Goal: Information Seeking & Learning: Learn about a topic

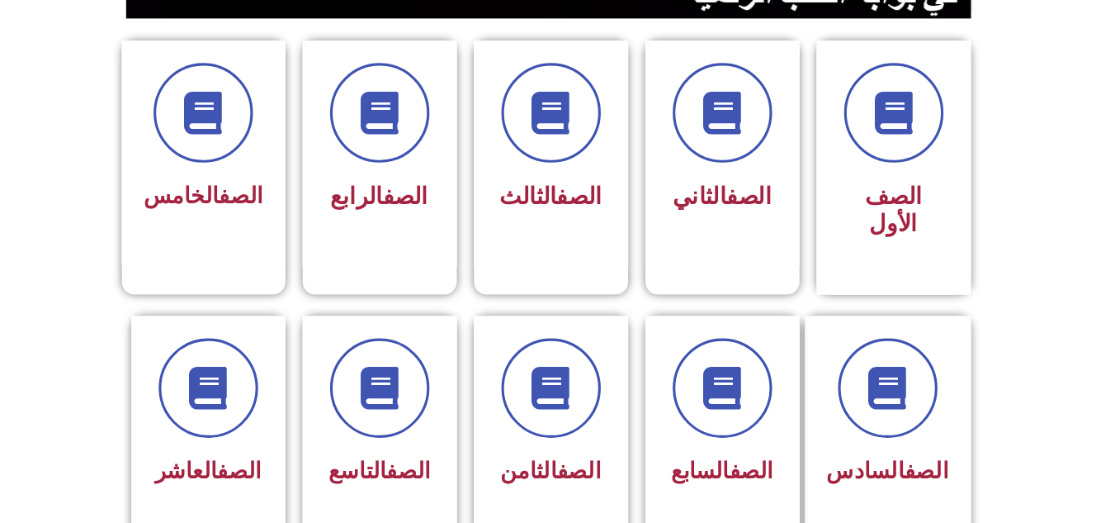
scroll to position [414, 0]
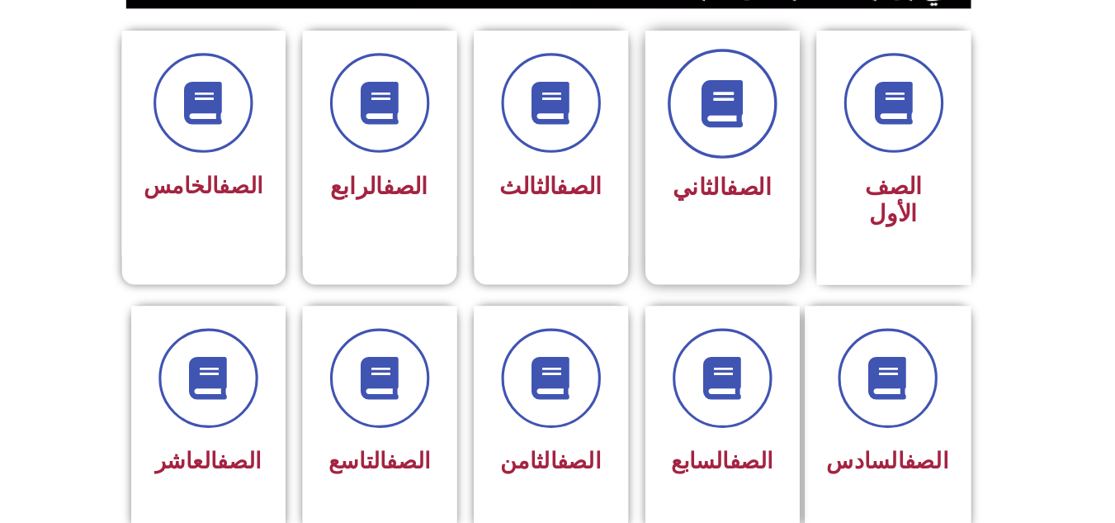
click at [735, 139] on icon at bounding box center [722, 119] width 45 height 45
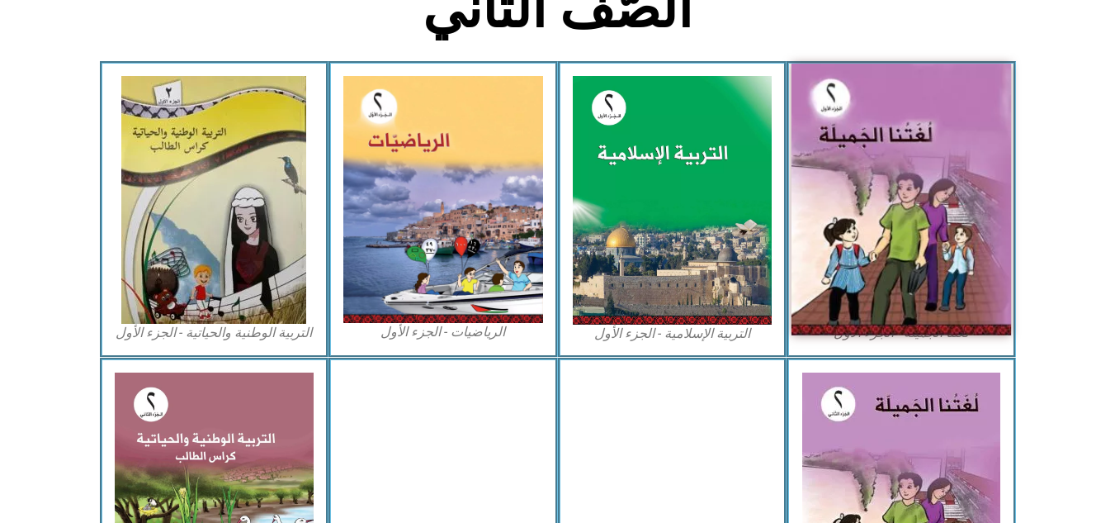
scroll to position [419, 0]
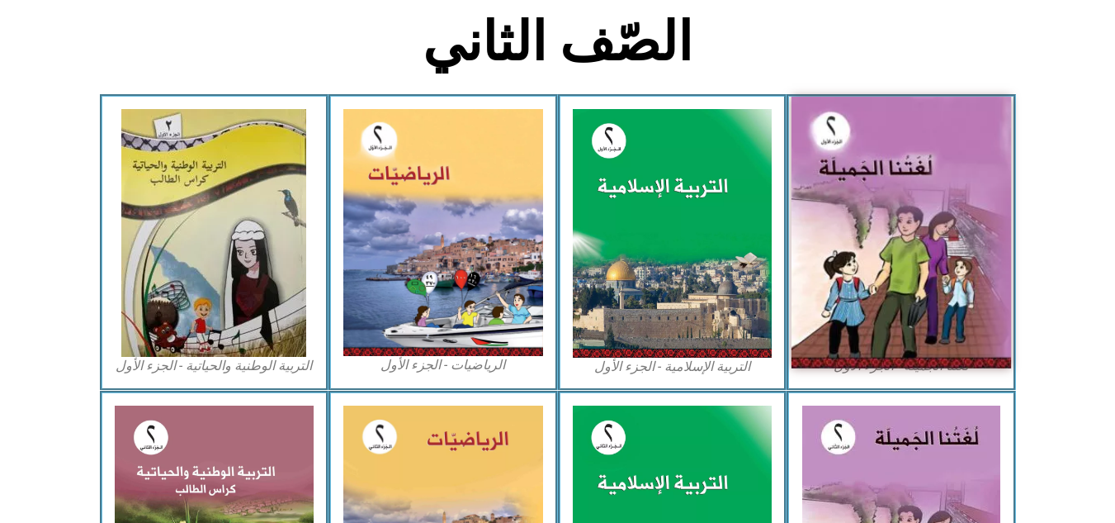
click at [874, 233] on img at bounding box center [902, 233] width 220 height 272
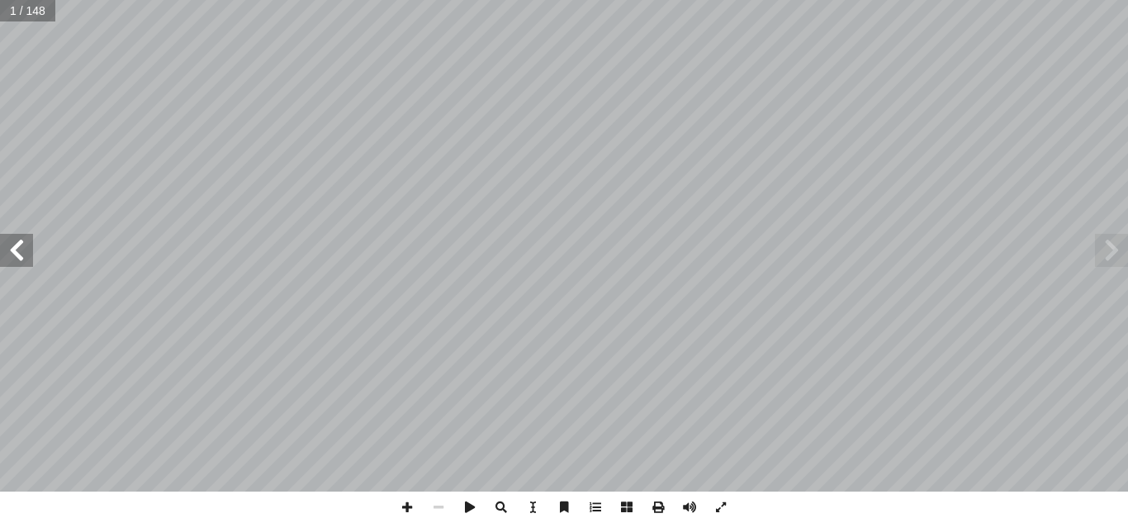
click at [9, 256] on span at bounding box center [16, 250] width 33 height 33
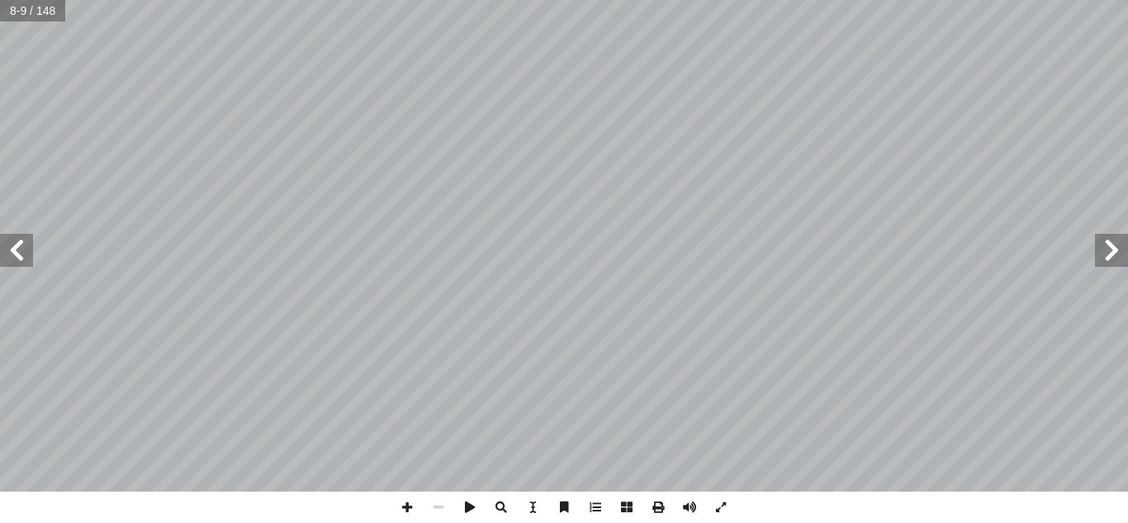
click at [8, 255] on span at bounding box center [16, 250] width 33 height 33
click at [408, 508] on span at bounding box center [406, 506] width 31 height 31
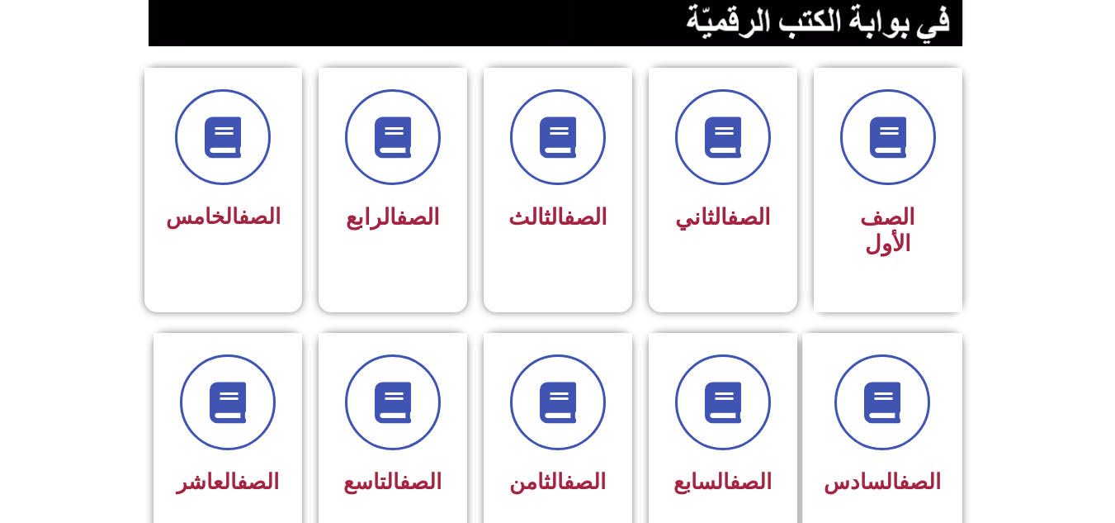
scroll to position [396, 0]
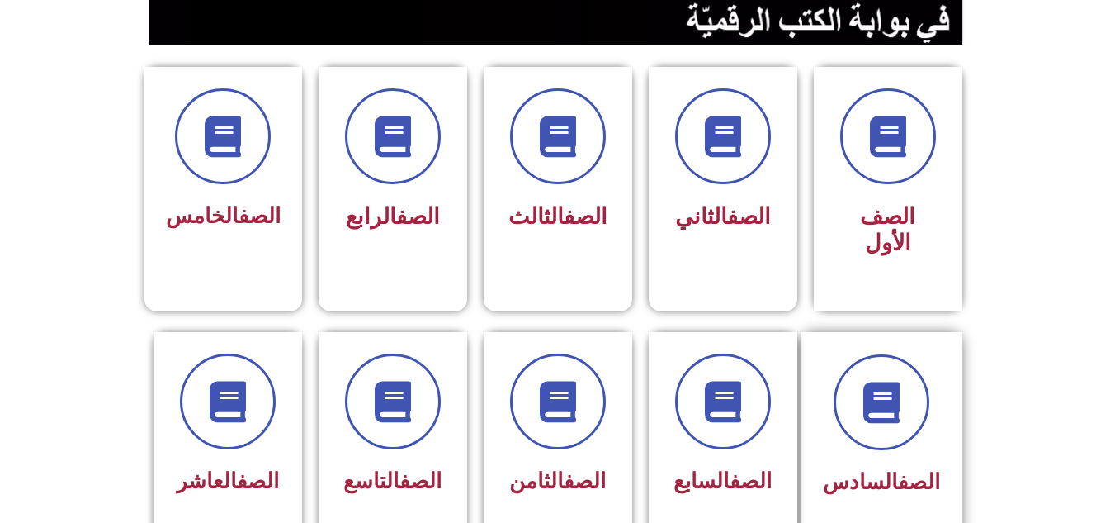
click at [871, 462] on div "الصف السادس" at bounding box center [881, 482] width 117 height 40
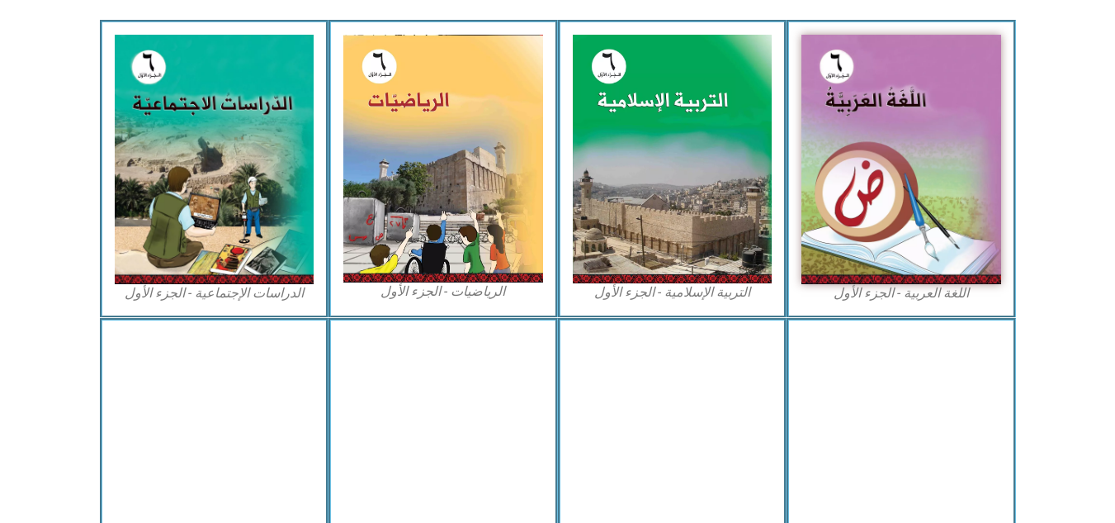
scroll to position [495, 0]
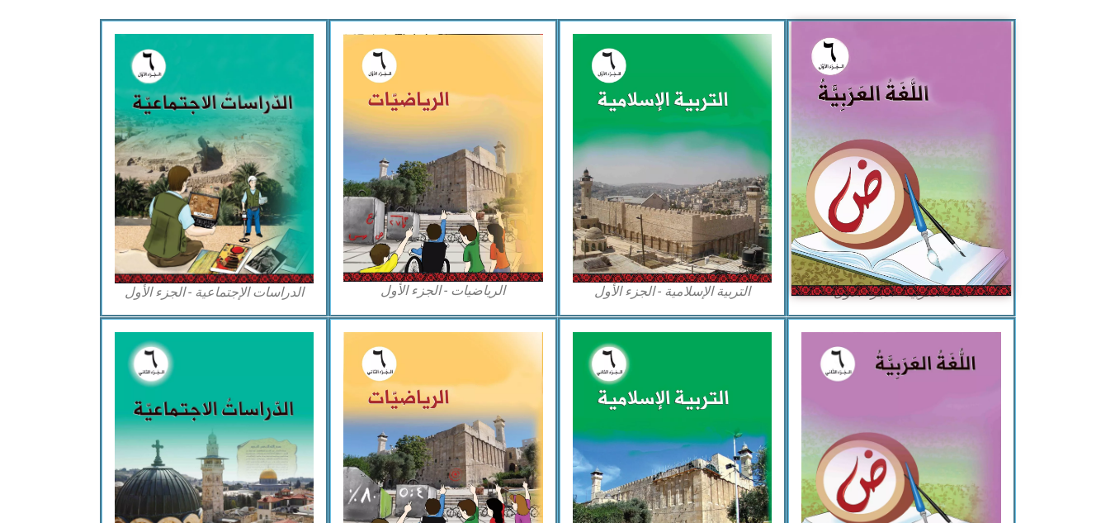
click at [924, 196] on img at bounding box center [902, 158] width 220 height 274
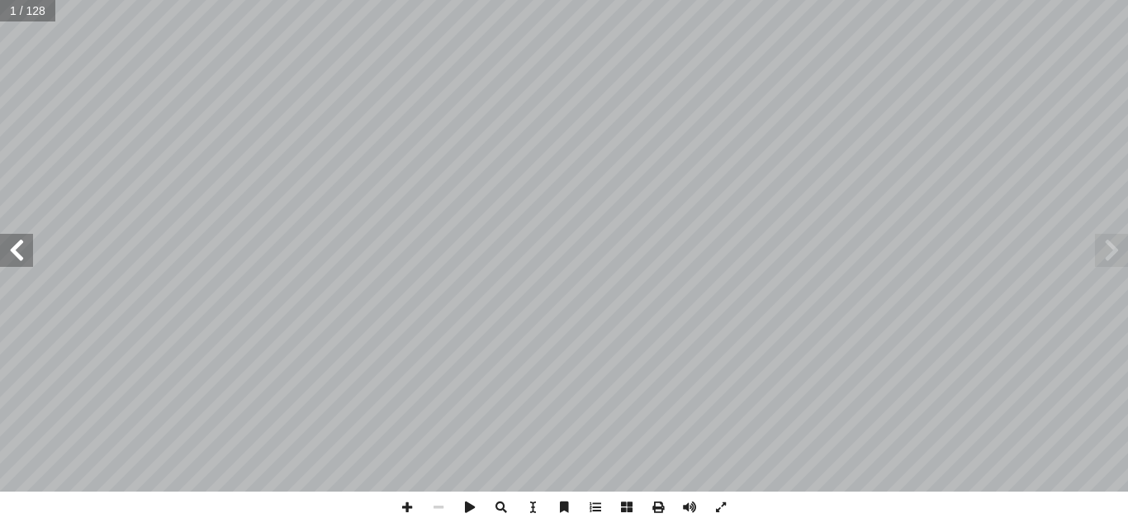
click at [25, 261] on span at bounding box center [16, 250] width 33 height 33
click at [24, 261] on span at bounding box center [16, 250] width 33 height 33
click at [10, 254] on span at bounding box center [16, 250] width 33 height 33
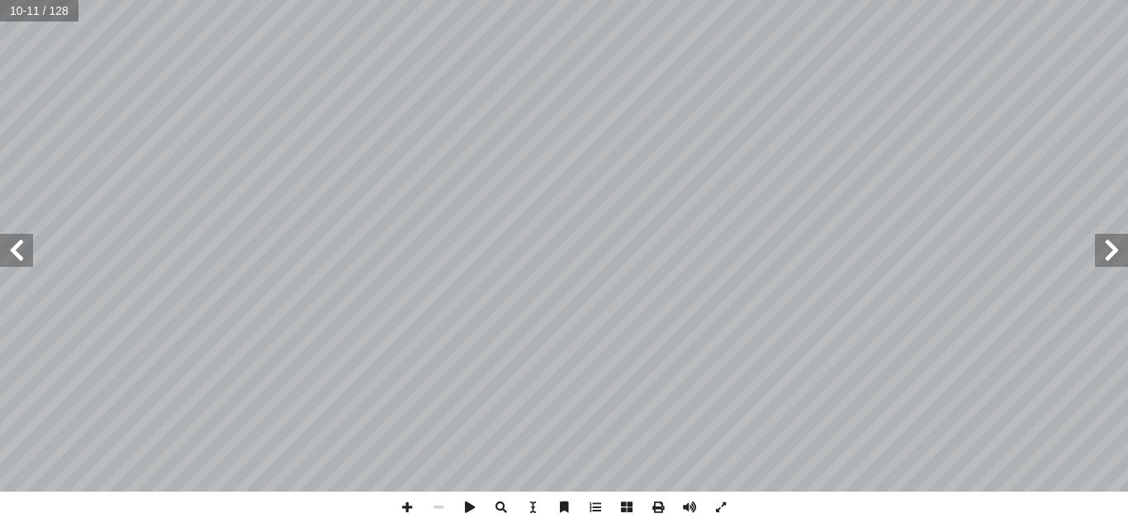
click at [10, 254] on span at bounding box center [16, 250] width 33 height 33
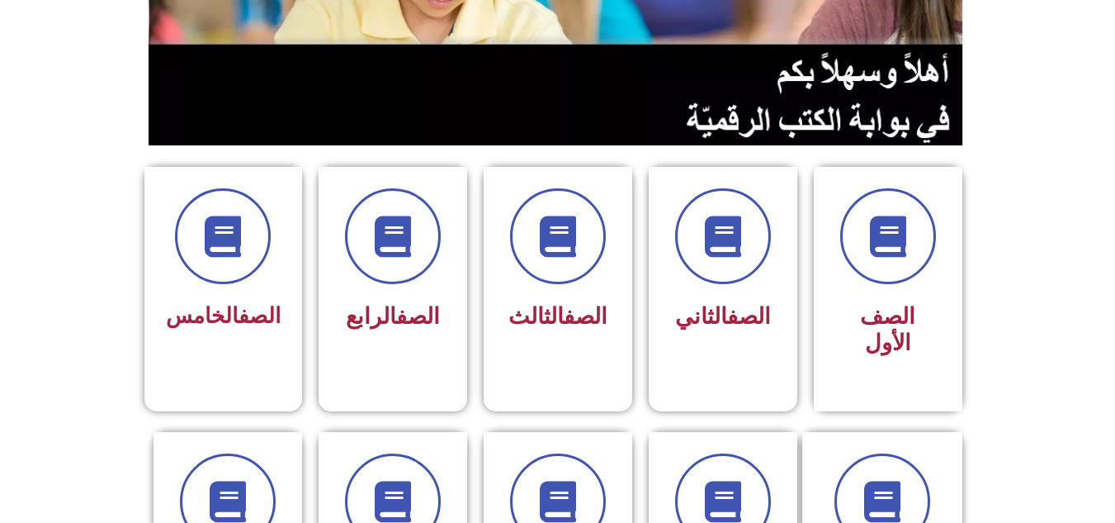
scroll to position [297, 0]
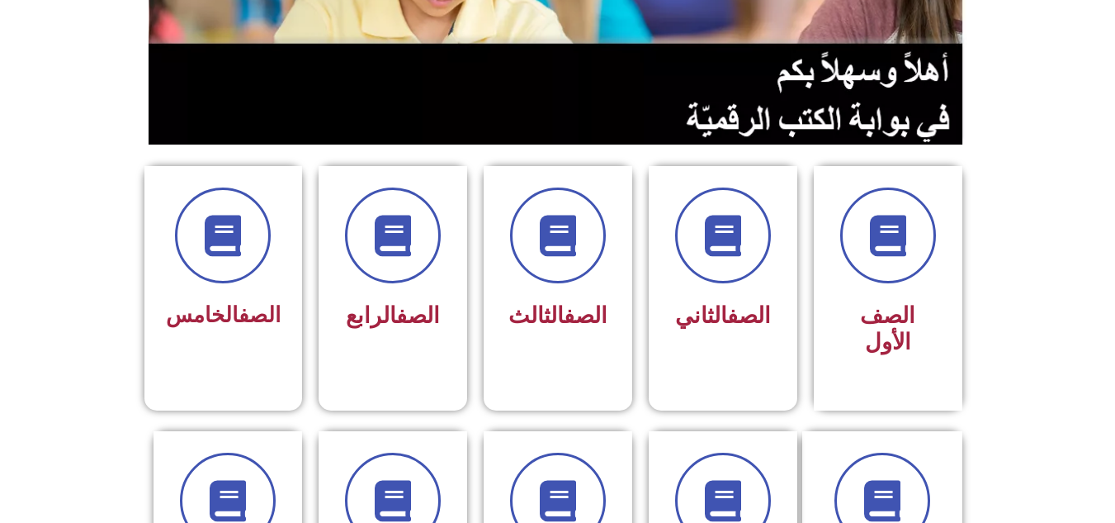
click at [717, 291] on div "الصف الثاني" at bounding box center [723, 261] width 106 height 149
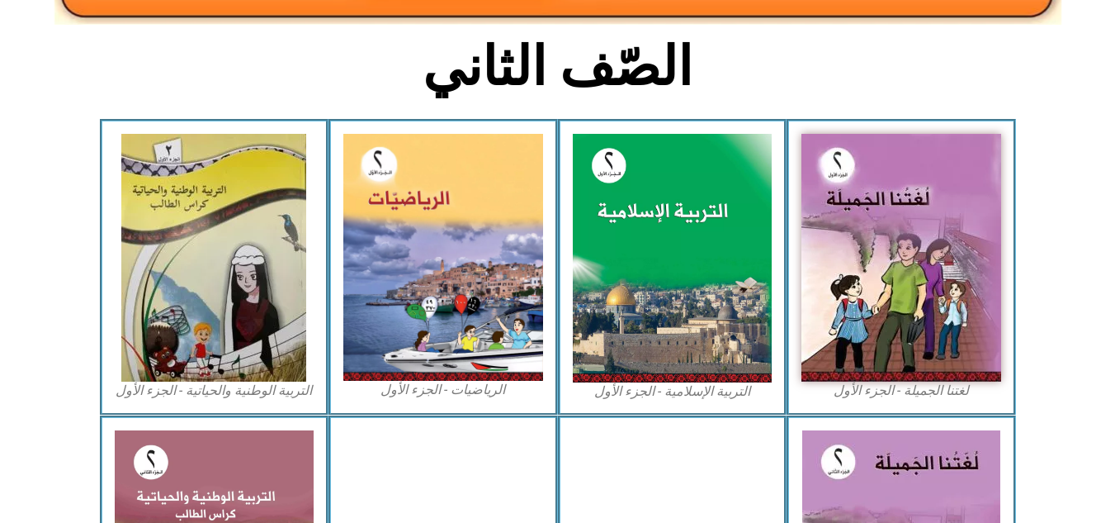
scroll to position [396, 0]
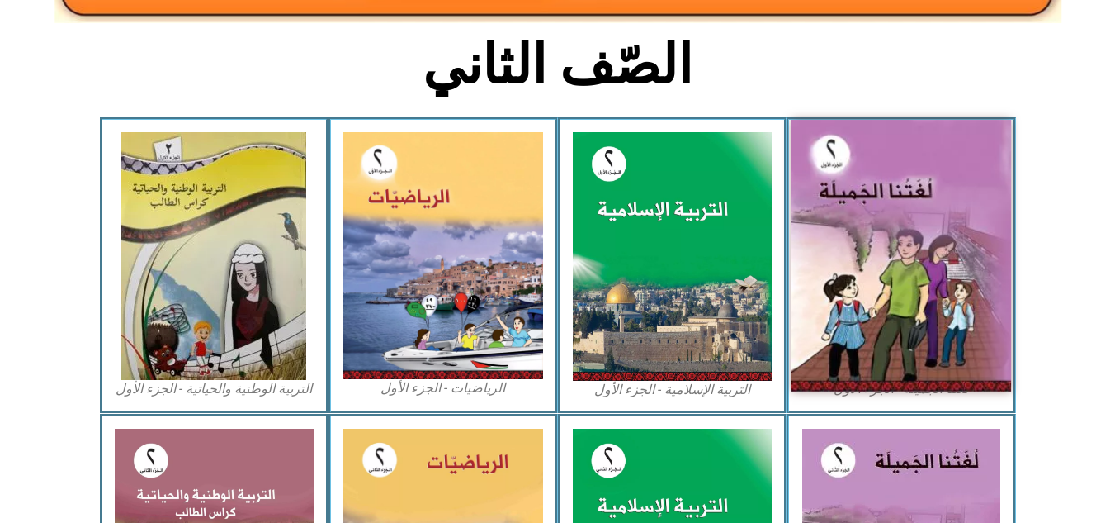
click at [860, 294] on img at bounding box center [902, 256] width 220 height 272
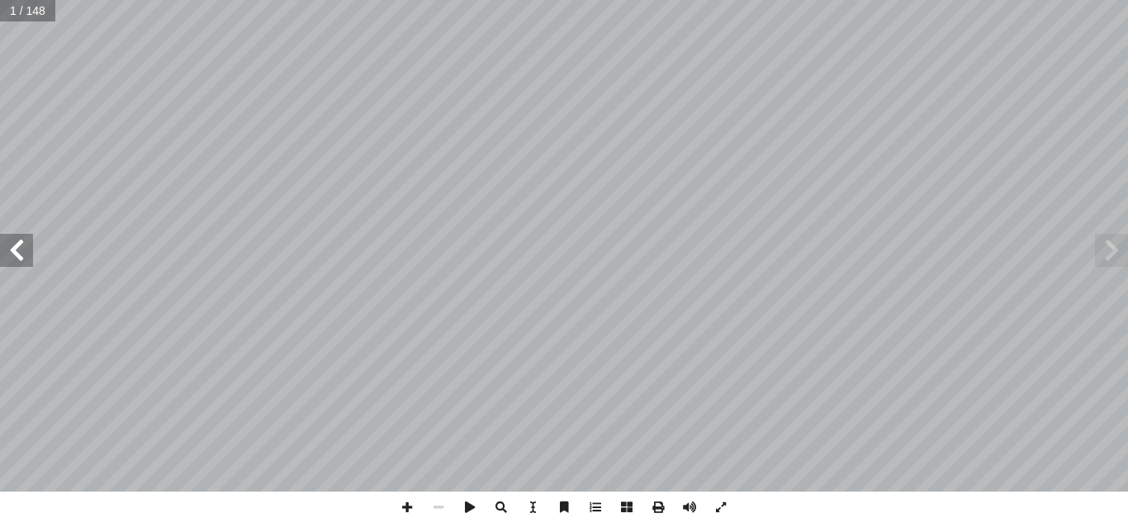
click at [0, 239] on span at bounding box center [16, 250] width 33 height 33
click at [17, 239] on span at bounding box center [16, 250] width 33 height 33
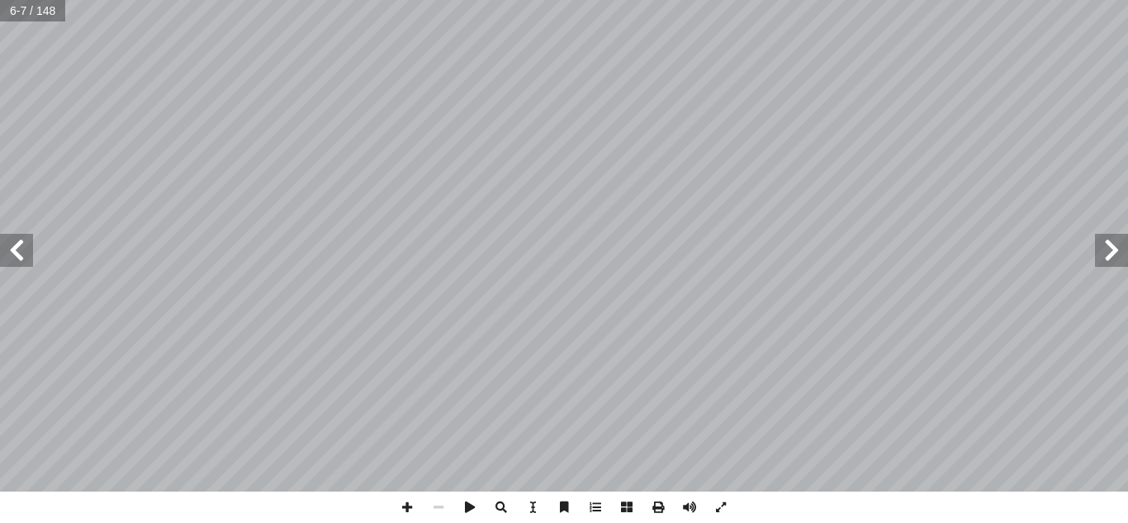
click at [17, 239] on span at bounding box center [16, 250] width 33 height 33
click at [409, 512] on span at bounding box center [406, 506] width 31 height 31
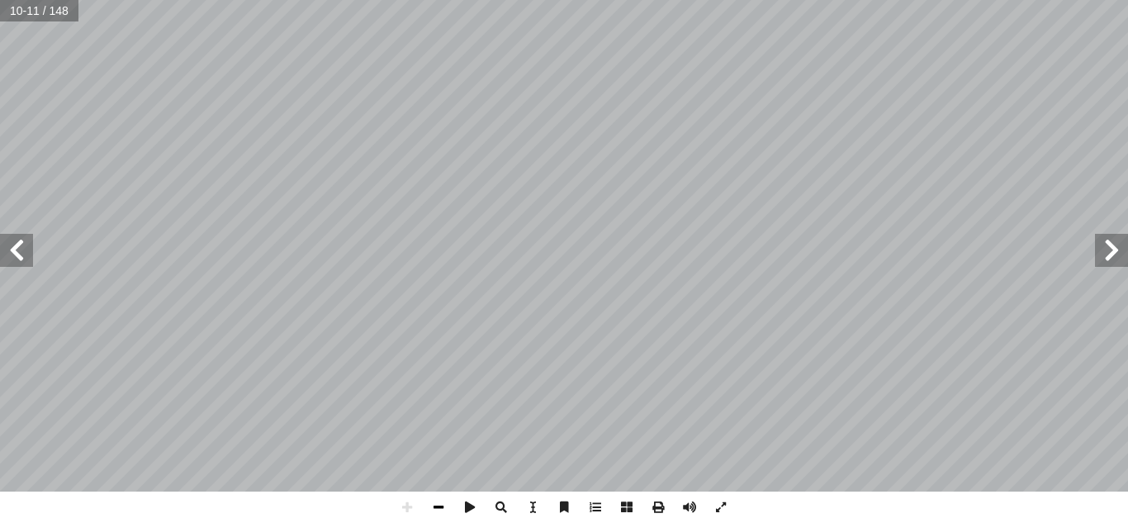
click at [436, 504] on span at bounding box center [438, 506] width 31 height 31
click at [437, 504] on span at bounding box center [438, 506] width 31 height 31
click at [414, 503] on span at bounding box center [406, 506] width 31 height 31
click at [438, 503] on span at bounding box center [438, 506] width 31 height 31
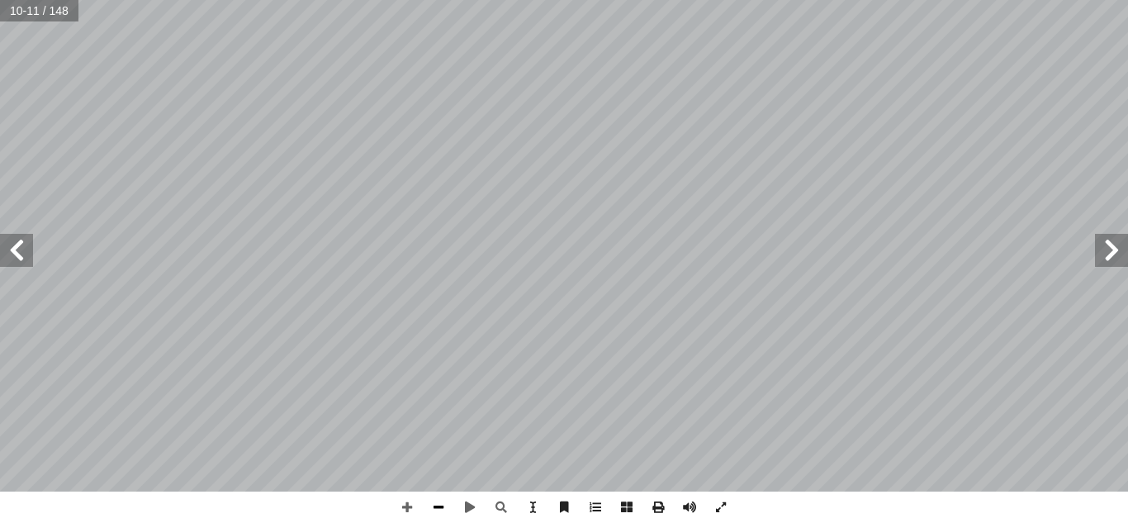
click at [438, 503] on span at bounding box center [438, 506] width 31 height 31
click at [406, 507] on span at bounding box center [406, 506] width 31 height 31
click at [406, 505] on span at bounding box center [406, 506] width 31 height 31
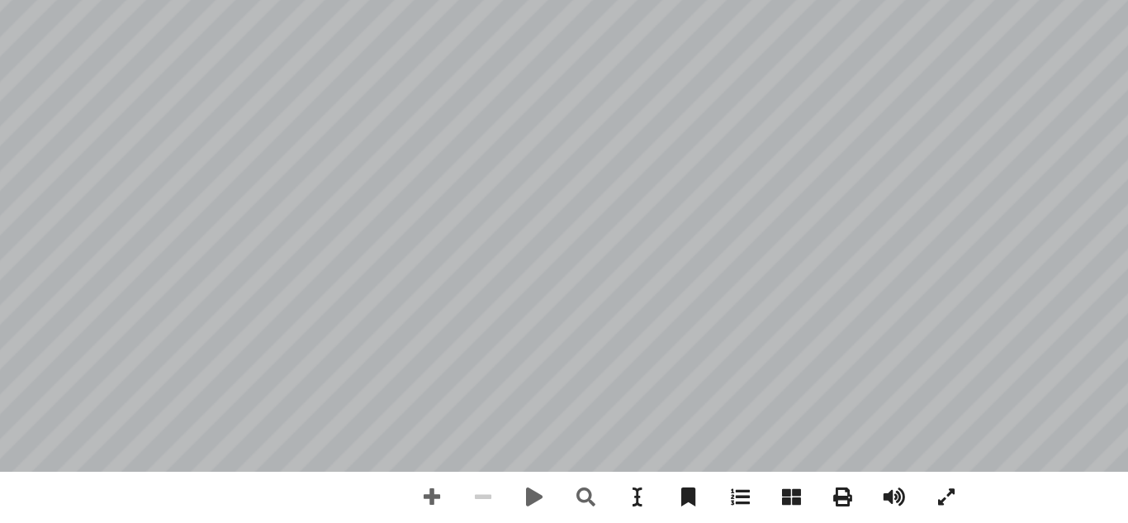
click at [437, 504] on span at bounding box center [438, 506] width 31 height 31
click at [405, 508] on span at bounding box center [406, 506] width 31 height 31
click at [437, 506] on span at bounding box center [438, 506] width 31 height 31
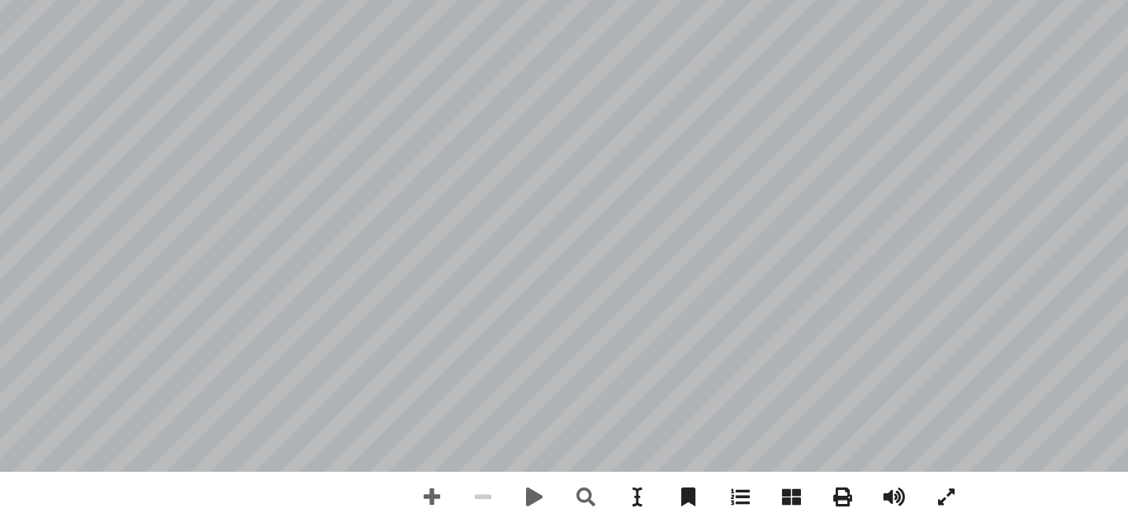
click at [437, 506] on span at bounding box center [438, 506] width 31 height 31
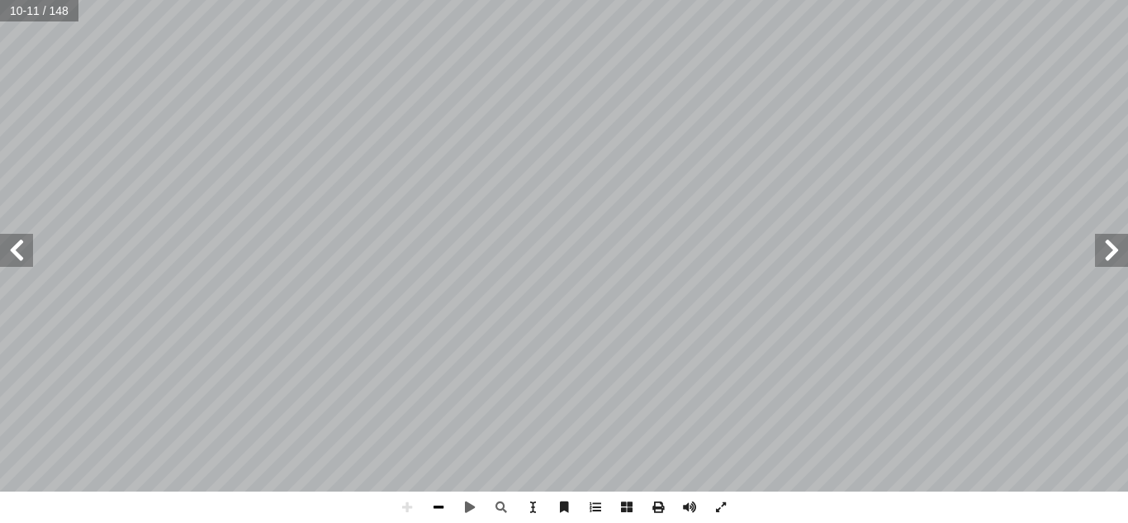
click at [436, 509] on span at bounding box center [438, 506] width 31 height 31
click at [374, 150] on html "الصفحة الرئيسية الصف الأول الصف الثاني الصف الثالث الصف الرابع الصف الخامس الصف…" at bounding box center [564, 75] width 1128 height 150
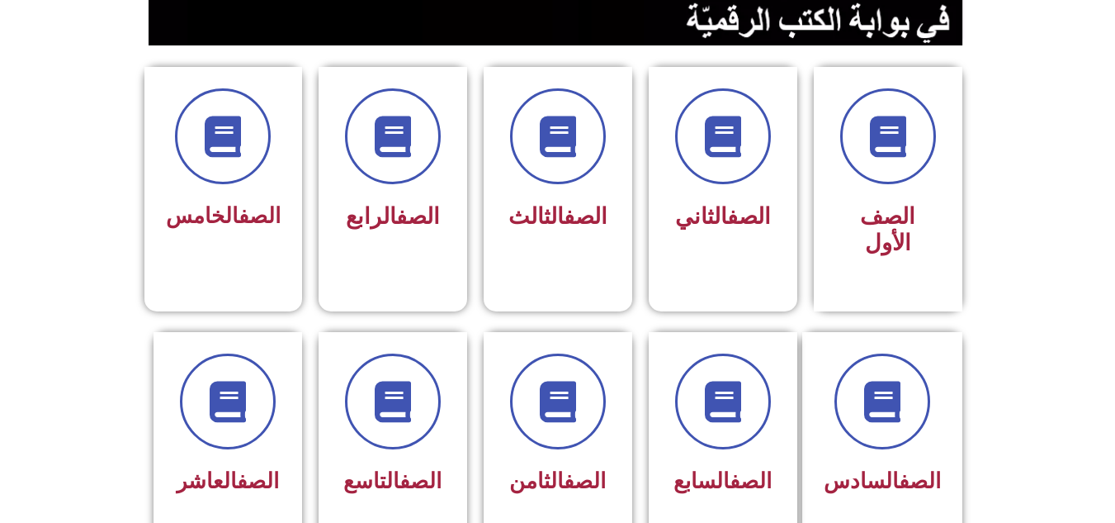
scroll to position [429, 0]
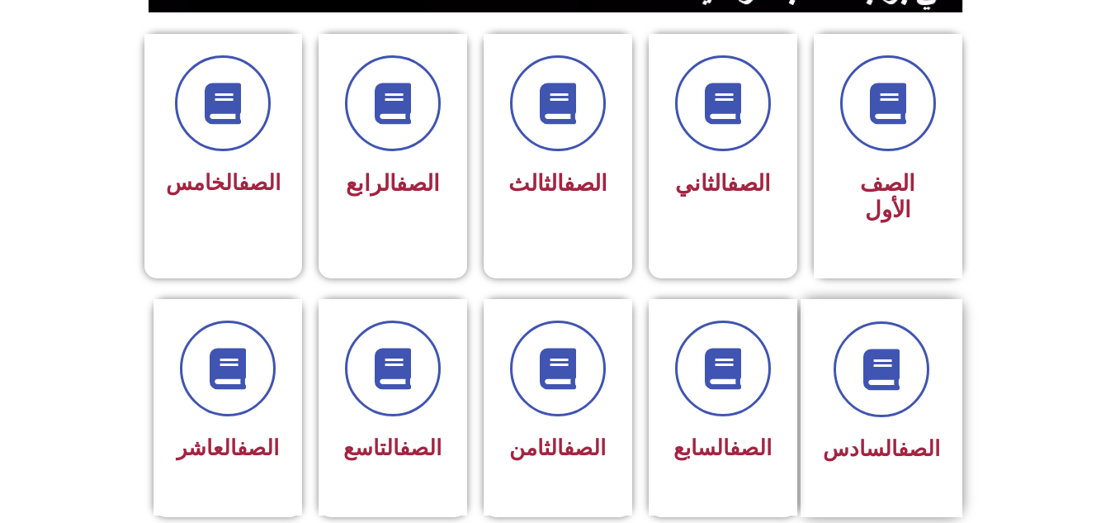
click at [918, 436] on link "الصف" at bounding box center [919, 448] width 42 height 25
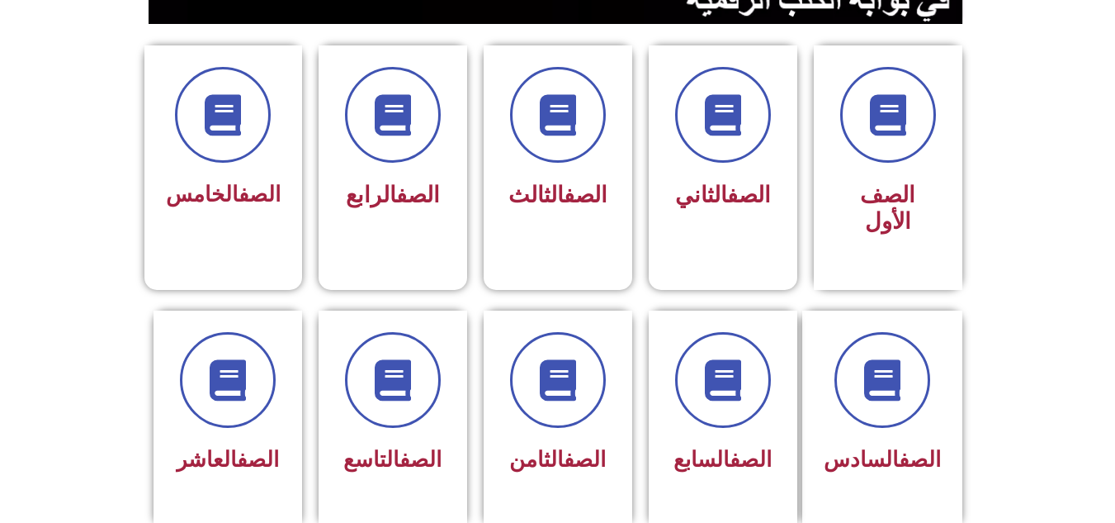
scroll to position [462, 0]
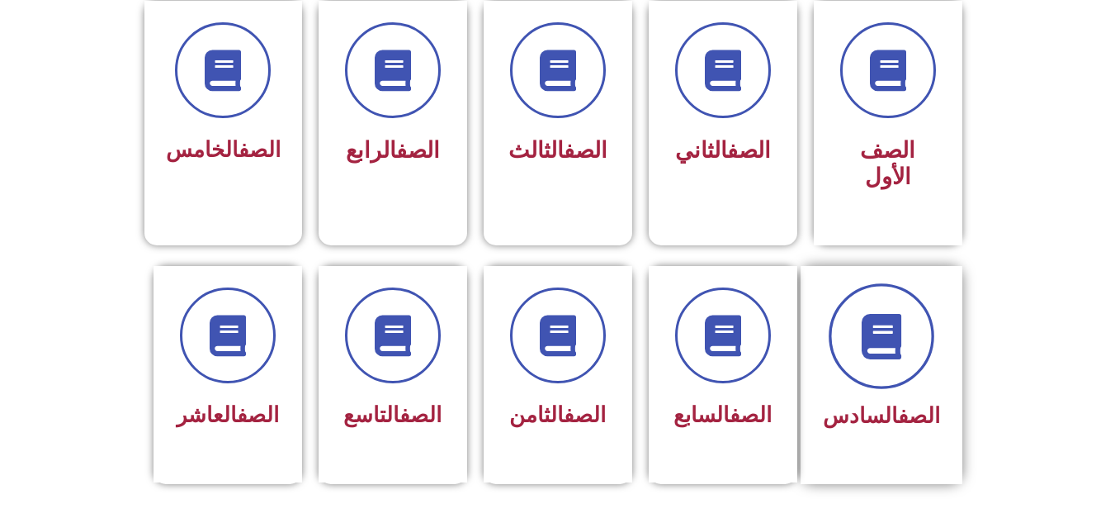
click at [920, 291] on span at bounding box center [882, 336] width 106 height 106
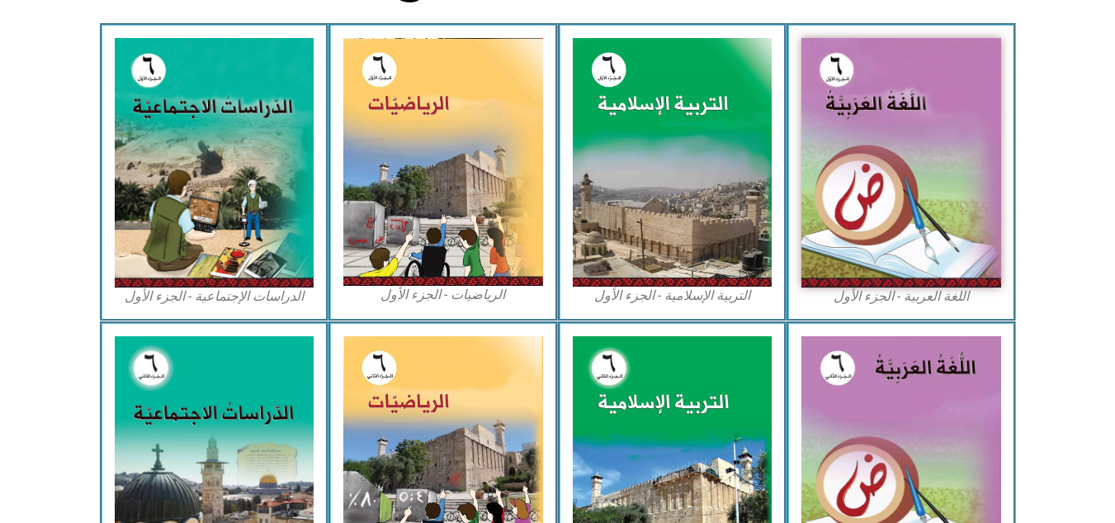
scroll to position [495, 0]
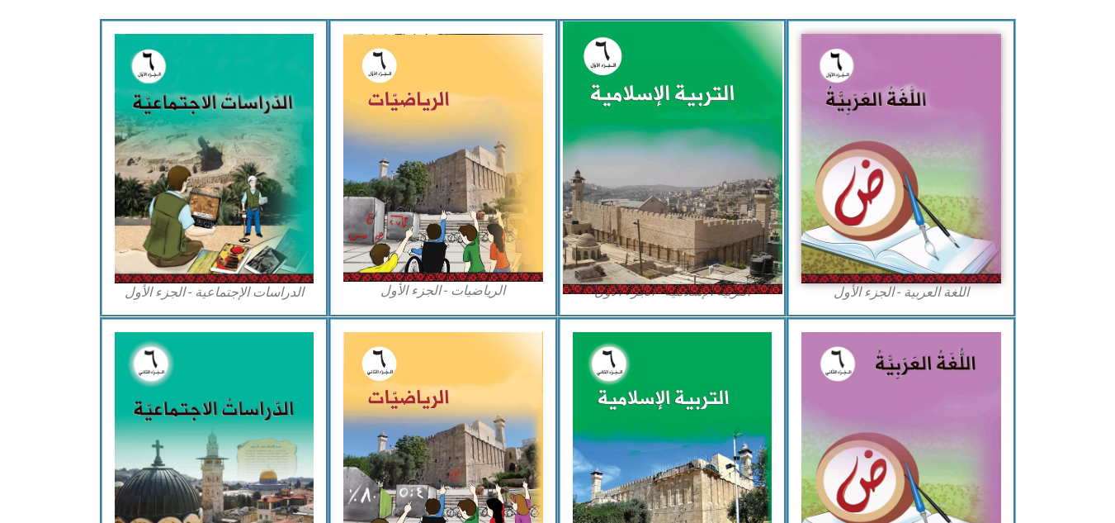
click at [627, 153] on img at bounding box center [672, 157] width 220 height 273
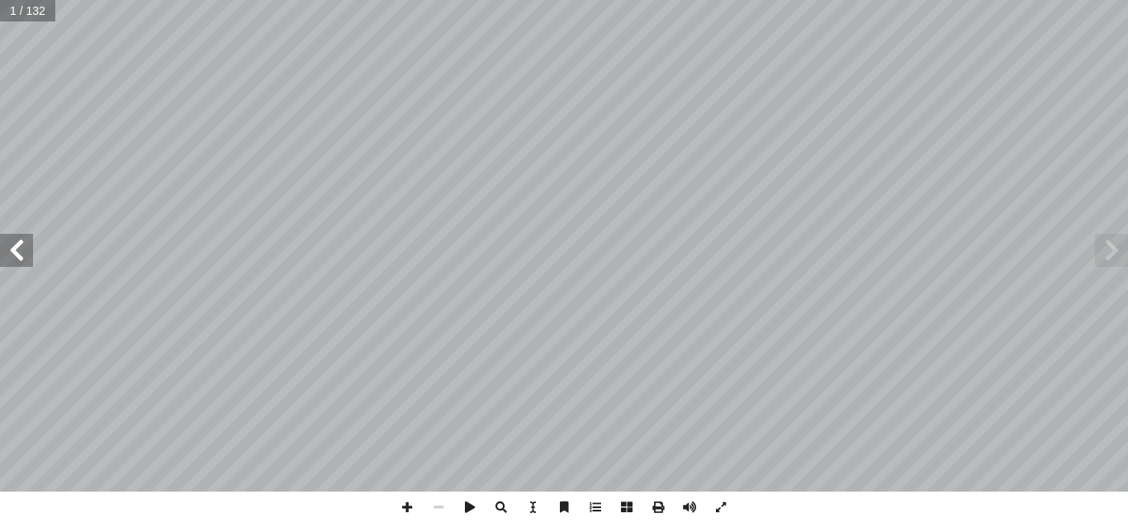
click at [21, 258] on span at bounding box center [16, 250] width 33 height 33
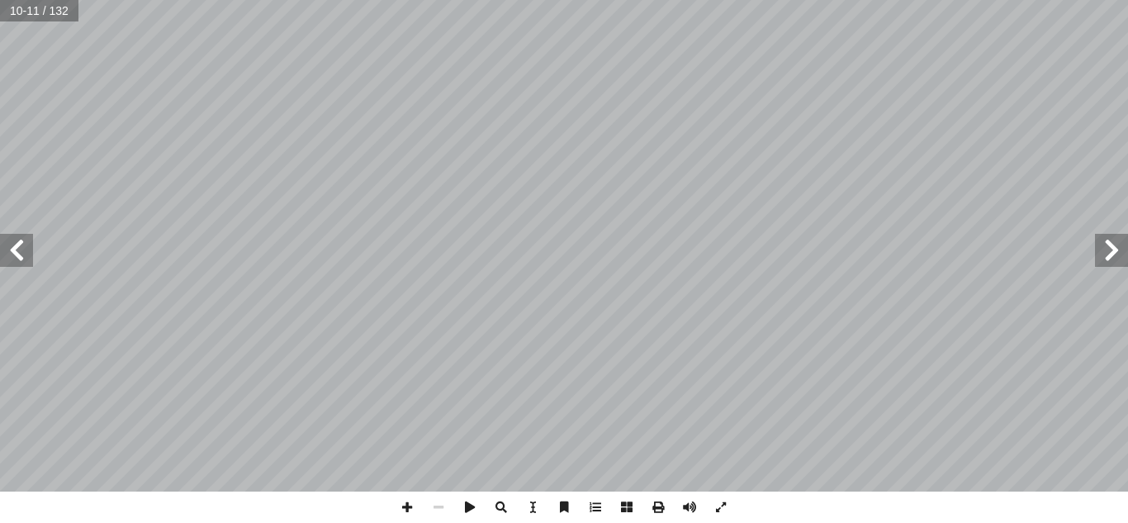
click at [21, 258] on span at bounding box center [16, 250] width 33 height 33
click at [9, 248] on span at bounding box center [16, 250] width 33 height 33
click at [405, 506] on span at bounding box center [406, 506] width 31 height 31
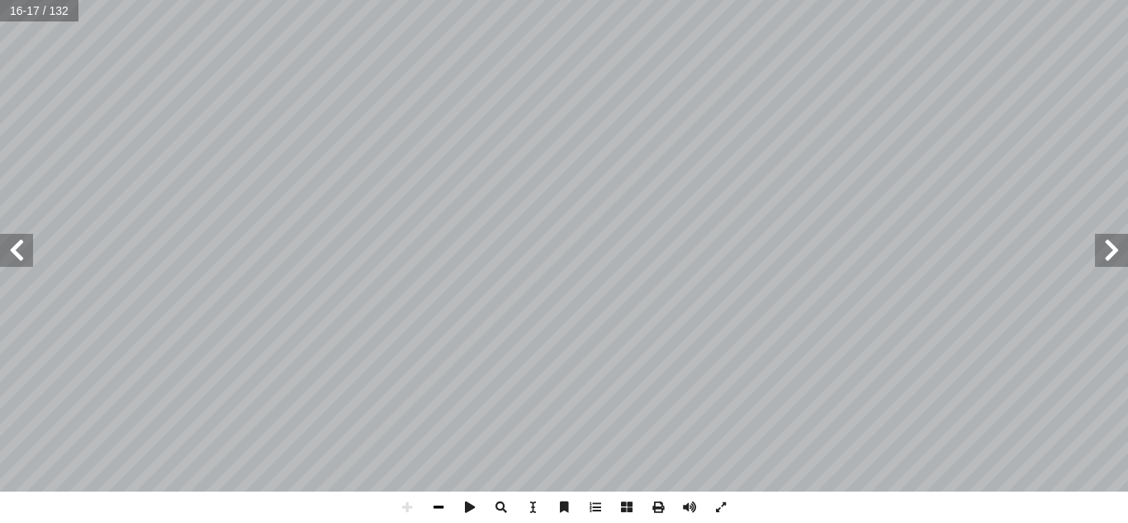
click at [436, 505] on span at bounding box center [438, 506] width 31 height 31
click at [400, 509] on span at bounding box center [406, 506] width 31 height 31
click at [410, 500] on span at bounding box center [406, 506] width 31 height 31
click at [436, 504] on span at bounding box center [438, 506] width 31 height 31
